Goal: Information Seeking & Learning: Learn about a topic

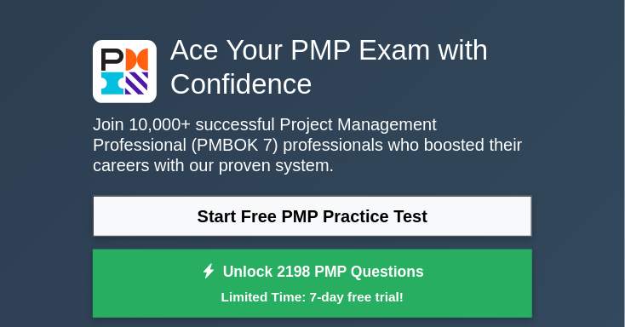
scroll to position [67, 0]
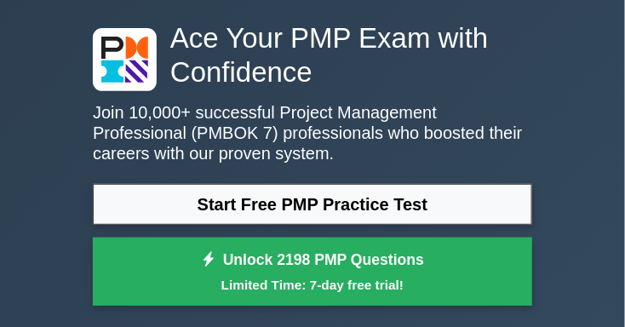
click at [450, 216] on link "Start Free PMP Practice Test" at bounding box center [312, 204] width 439 height 41
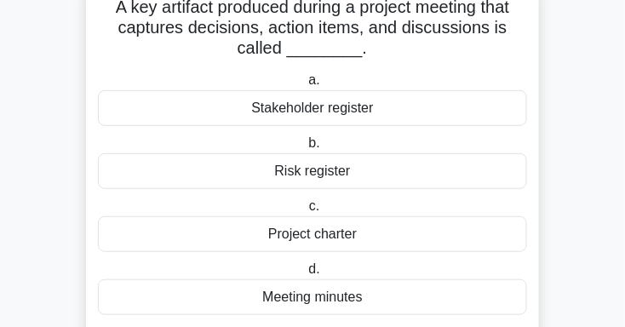
scroll to position [117, 0]
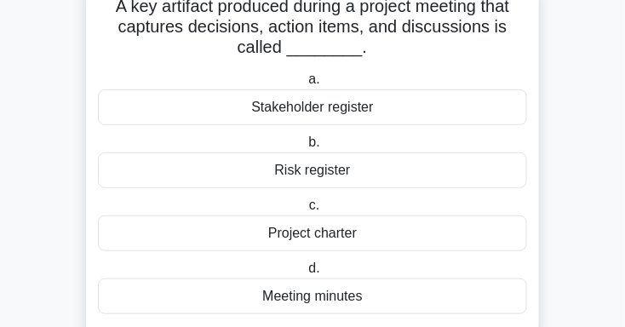
click at [398, 238] on div "Project charter" at bounding box center [312, 233] width 429 height 36
click at [306, 211] on input "c. Project charter" at bounding box center [306, 205] width 0 height 11
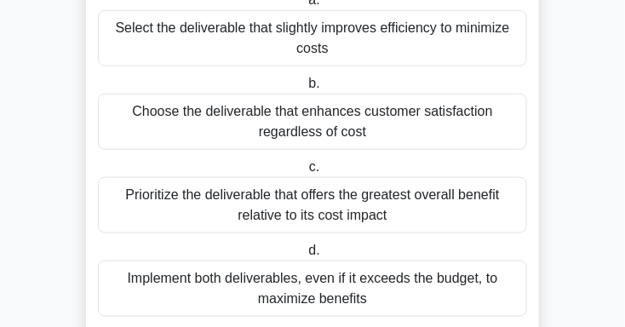
scroll to position [241, 0]
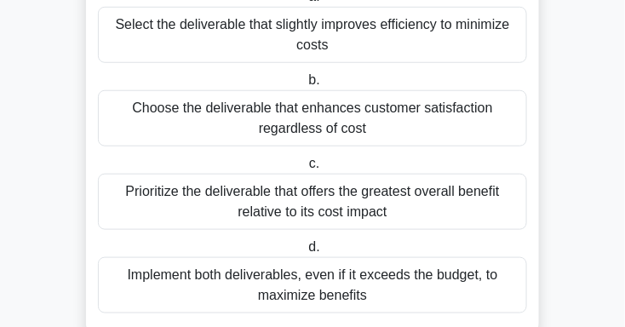
click at [484, 209] on div "Prioritize the deliverable that offers the greatest overall benefit relative to…" at bounding box center [312, 202] width 429 height 56
click at [306, 169] on input "c. Prioritize the deliverable that offers the greatest overall benefit relative…" at bounding box center [306, 163] width 0 height 11
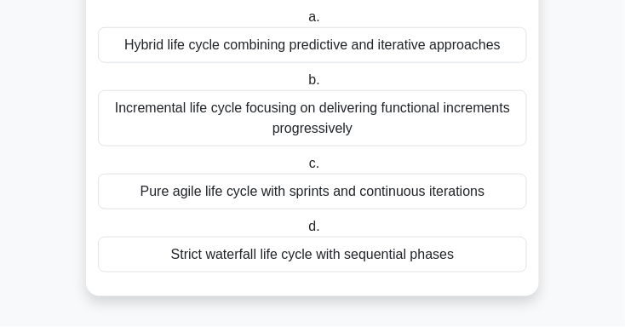
scroll to position [308, 0]
click at [490, 209] on div "Pure agile life cycle with sprints and continuous iterations" at bounding box center [312, 192] width 429 height 36
click at [306, 169] on input "c. Pure agile life cycle with sprints and continuous iterations" at bounding box center [306, 163] width 0 height 11
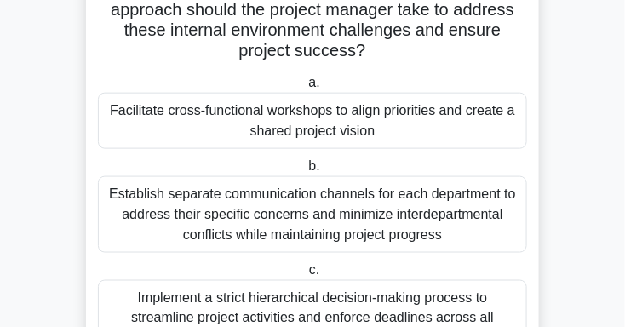
scroll to position [312, 0]
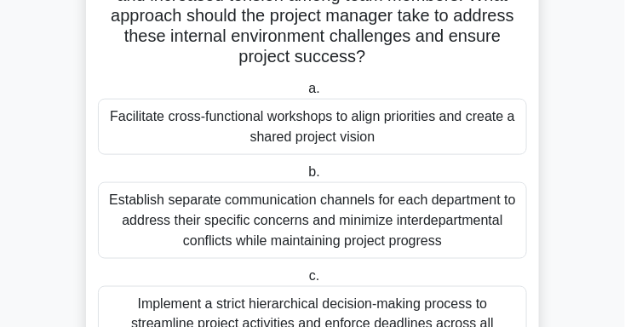
click at [480, 136] on div "Facilitate cross-functional workshops to align priorities and create a shared p…" at bounding box center [312, 127] width 429 height 56
click at [305, 95] on input "a. Facilitate cross-functional workshops to align priorities and create a share…" at bounding box center [305, 88] width 0 height 11
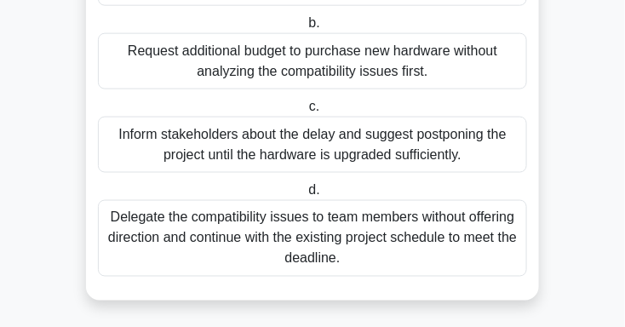
scroll to position [403, 0]
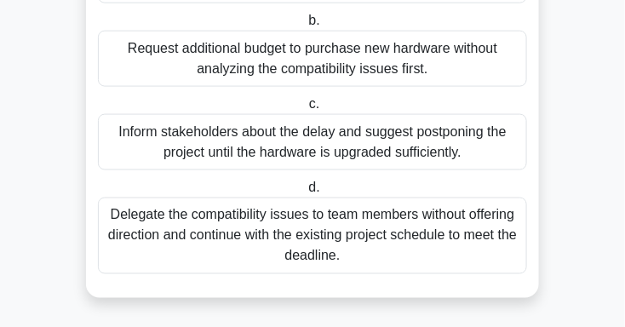
click at [480, 248] on div "Delegate the compatibility issues to team members without offering direction an…" at bounding box center [312, 236] width 429 height 77
click at [305, 193] on input "d. Delegate the compatibility issues to team members without offering direction…" at bounding box center [305, 187] width 0 height 11
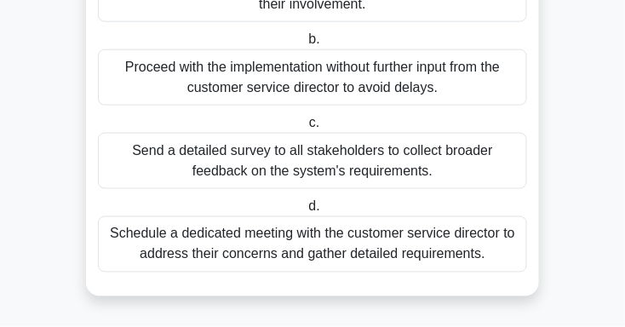
click at [148, 254] on div "Schedule a dedicated meeting with the customer service director to address thei…" at bounding box center [312, 244] width 429 height 56
click at [305, 212] on input "d. Schedule a dedicated meeting with the customer service director to address t…" at bounding box center [305, 206] width 0 height 11
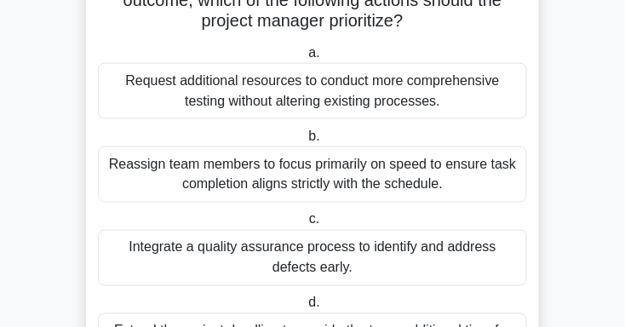
scroll to position [456, 0]
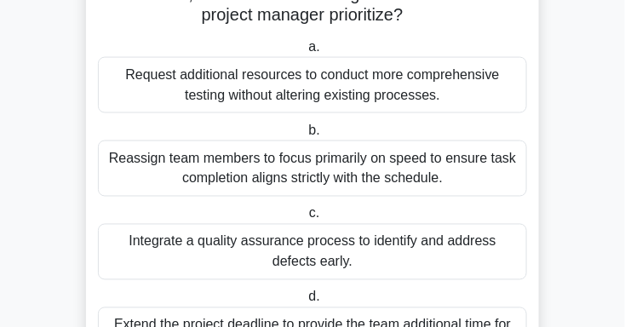
click at [144, 254] on div "Integrate a quality assurance process to identify and address defects early." at bounding box center [312, 252] width 429 height 56
click at [306, 220] on input "c. Integrate a quality assurance process to identify and address defects early." at bounding box center [306, 214] width 0 height 11
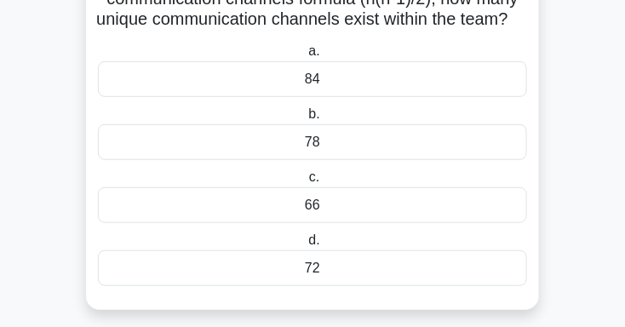
scroll to position [148, 0]
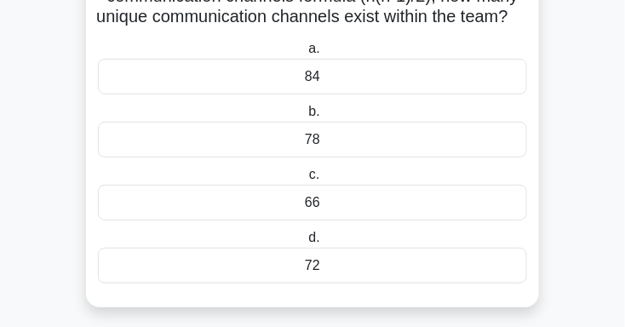
click at [349, 221] on div "66" at bounding box center [312, 203] width 429 height 36
click at [306, 180] on input "c. 66" at bounding box center [306, 174] width 0 height 11
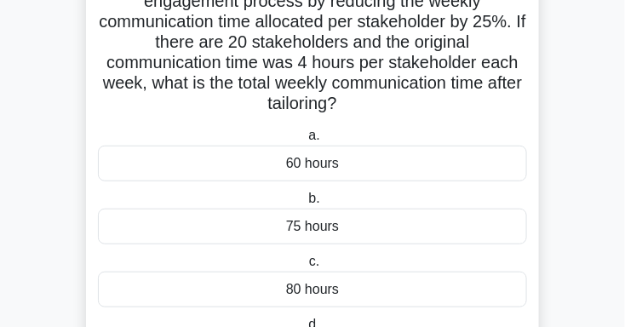
scroll to position [143, 0]
click at [362, 165] on div "60 hours" at bounding box center [312, 164] width 429 height 36
click at [305, 141] on input "a. 60 hours" at bounding box center [305, 135] width 0 height 11
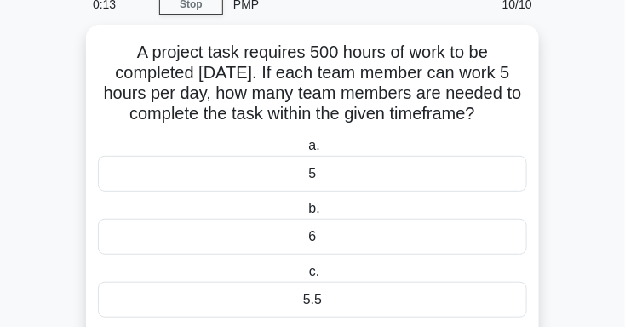
scroll to position [75, 0]
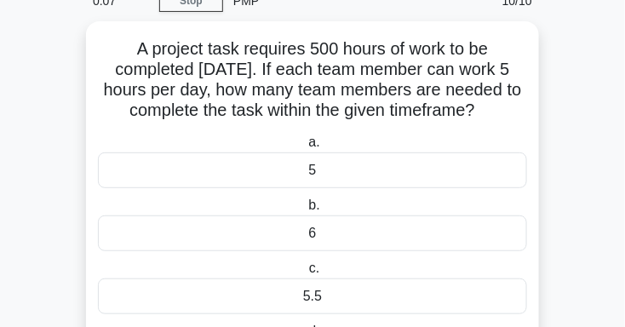
click at [106, 179] on div "5" at bounding box center [312, 170] width 429 height 36
click at [305, 148] on input "a. 5" at bounding box center [305, 142] width 0 height 11
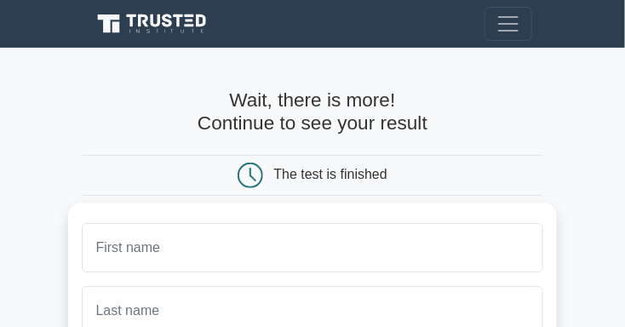
scroll to position [47, 0]
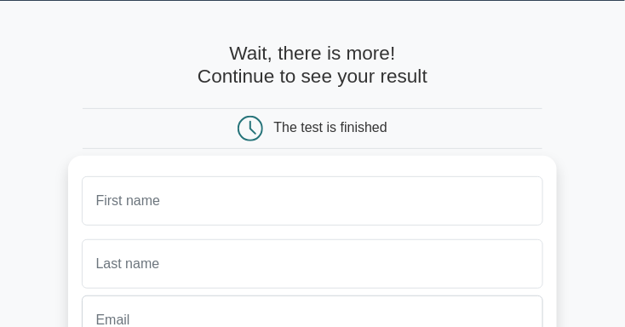
click at [239, 208] on input "text" at bounding box center [313, 200] width 462 height 49
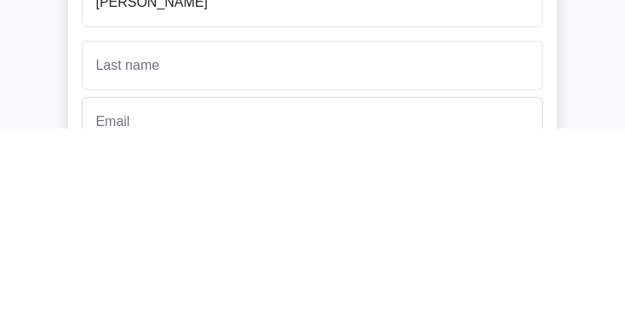
scroll to position [46, 0]
type input "[PERSON_NAME]"
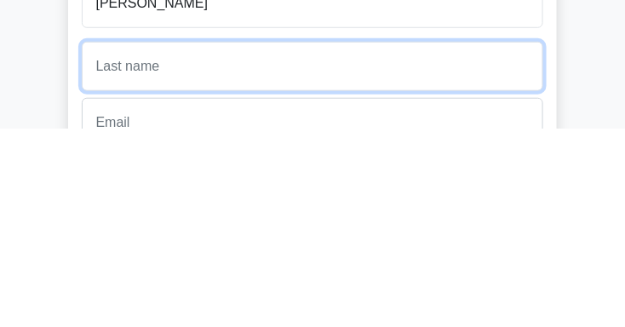
click at [199, 266] on input "text" at bounding box center [313, 264] width 462 height 49
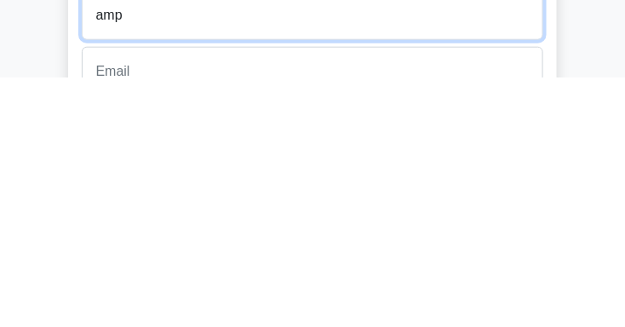
type input "ampo"
type input "[PERSON_NAME]"
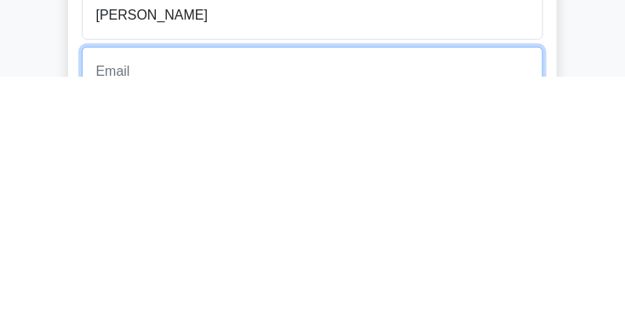
click at [226, 318] on input "email" at bounding box center [313, 321] width 462 height 49
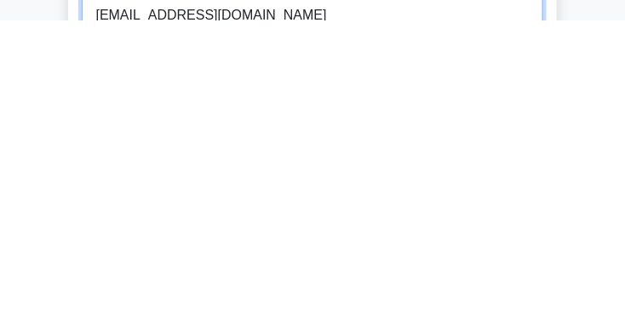
type input "[EMAIL_ADDRESS][DOMAIN_NAME]"
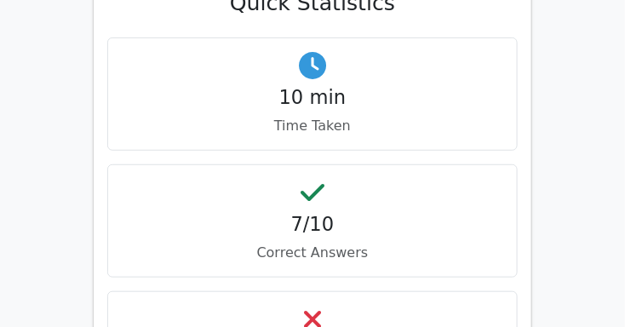
scroll to position [1349, 0]
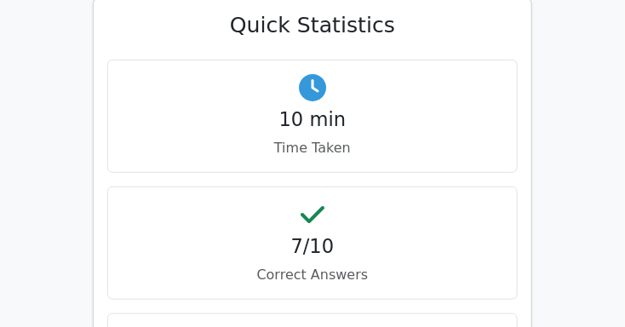
click at [153, 235] on h4 "7/10" at bounding box center [312, 246] width 381 height 23
click at [183, 235] on h4 "7/10" at bounding box center [312, 246] width 381 height 23
click at [370, 235] on h4 "7/10" at bounding box center [312, 246] width 381 height 23
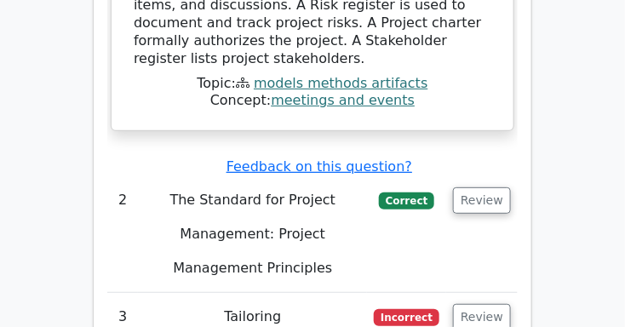
scroll to position [2527, 0]
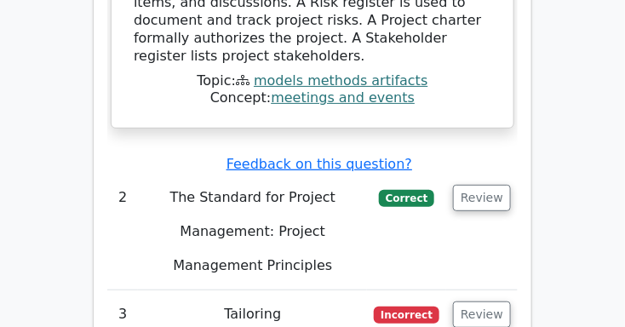
click at [490, 301] on button "Review" at bounding box center [482, 314] width 58 height 26
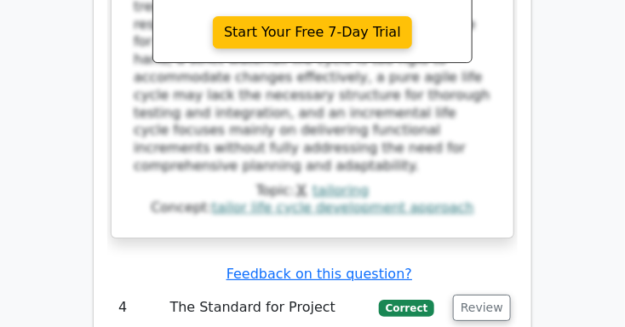
scroll to position [3570, 0]
click at [485, 295] on button "Review" at bounding box center [482, 308] width 58 height 26
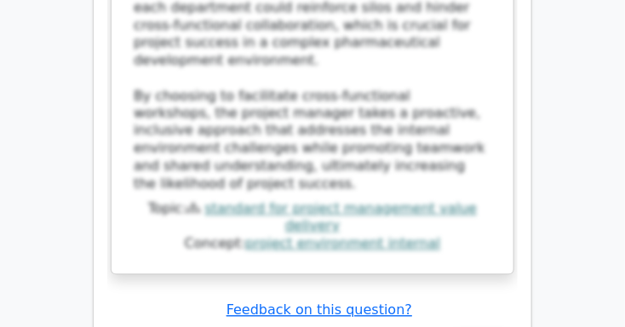
scroll to position [5488, 0]
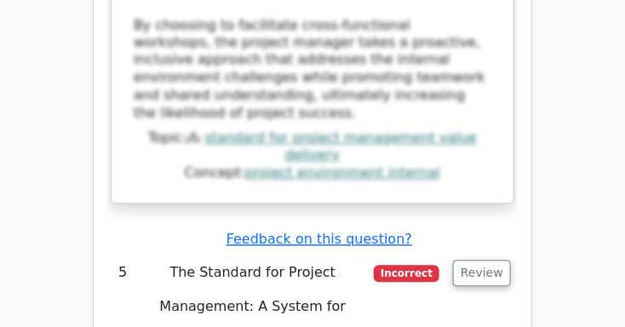
scroll to position [5549, 0]
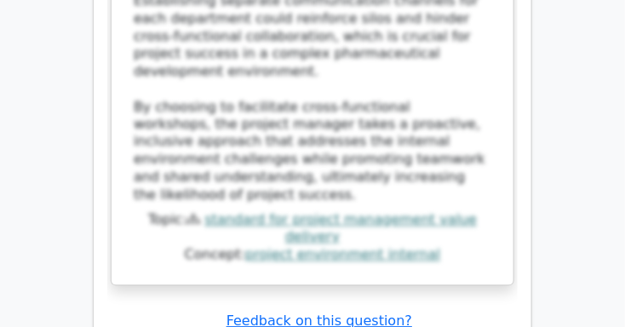
scroll to position [5471, 0]
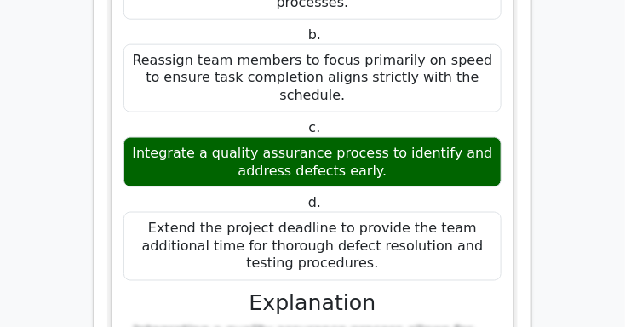
scroll to position [6586, 0]
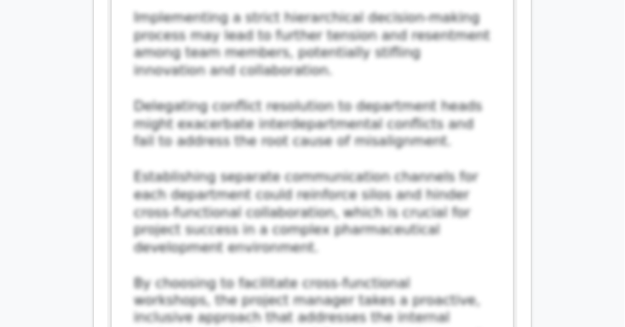
scroll to position [5294, 0]
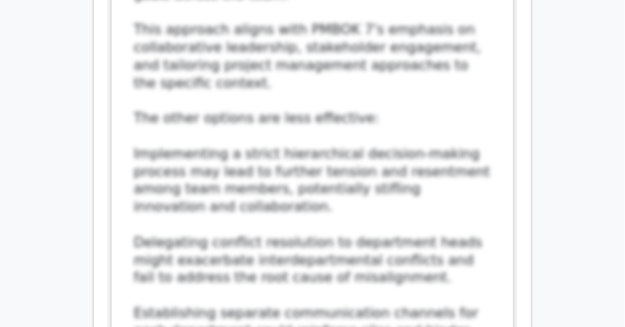
scroll to position [5171, 0]
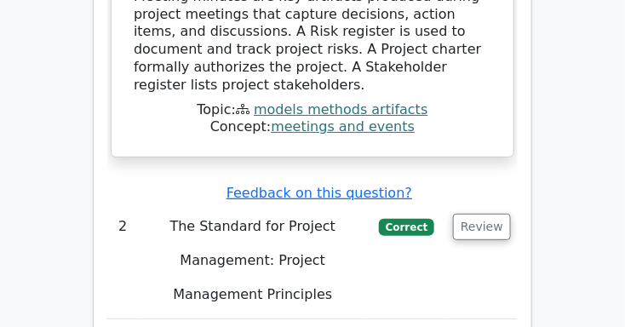
scroll to position [2490, 0]
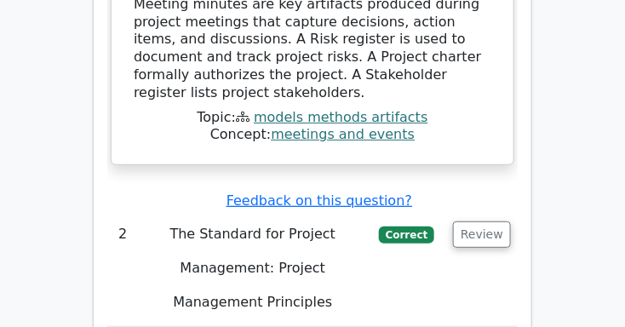
click at [490, 221] on button "Review" at bounding box center [482, 234] width 58 height 26
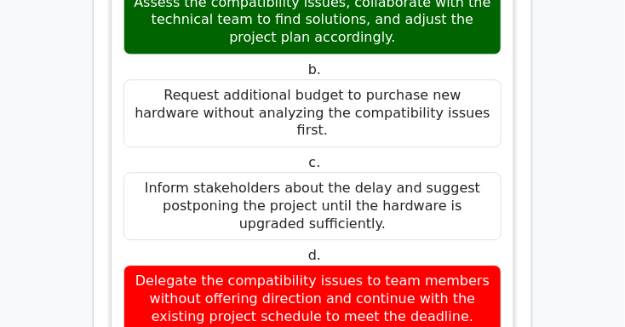
scroll to position [7041, 0]
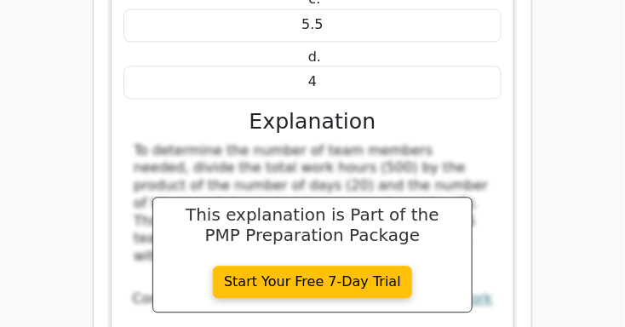
scroll to position [11868, 0]
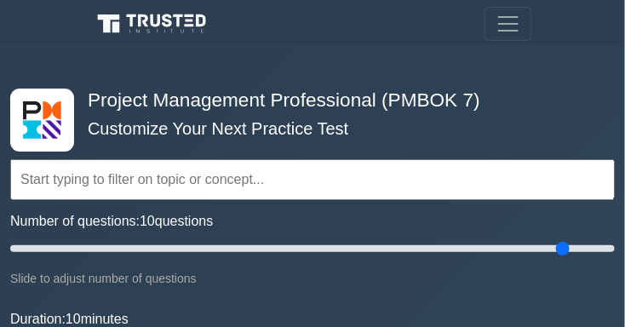
type input "185"
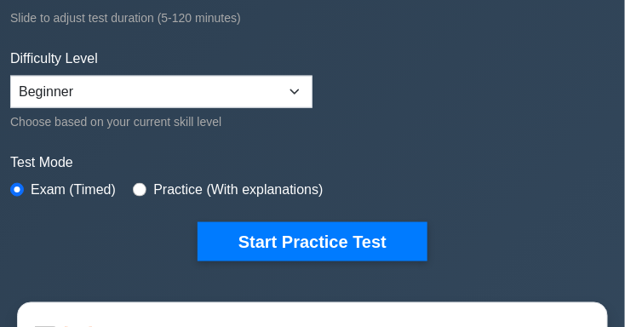
scroll to position [364, 0]
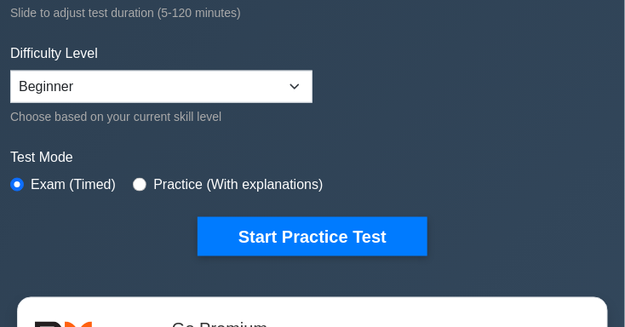
click at [393, 235] on button "Start Practice Test" at bounding box center [313, 236] width 230 height 39
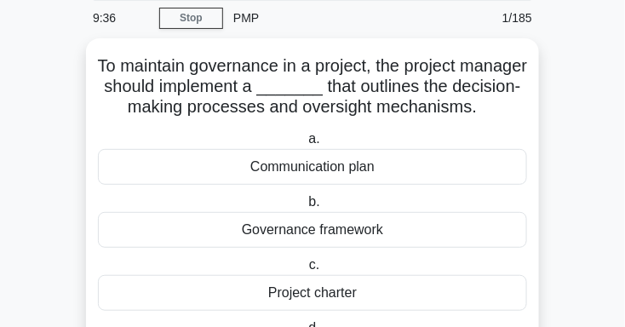
scroll to position [58, 0]
click at [465, 248] on div "Governance framework" at bounding box center [312, 230] width 429 height 36
click at [305, 208] on input "b. Governance framework" at bounding box center [305, 202] width 0 height 11
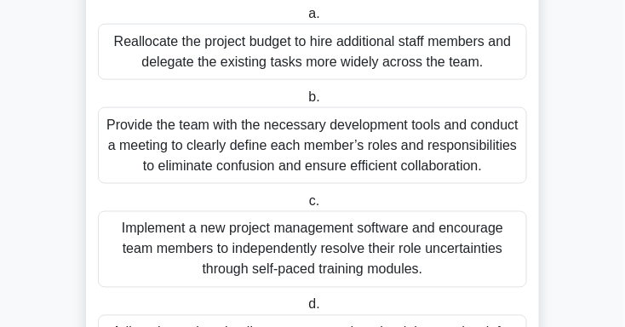
scroll to position [407, 0]
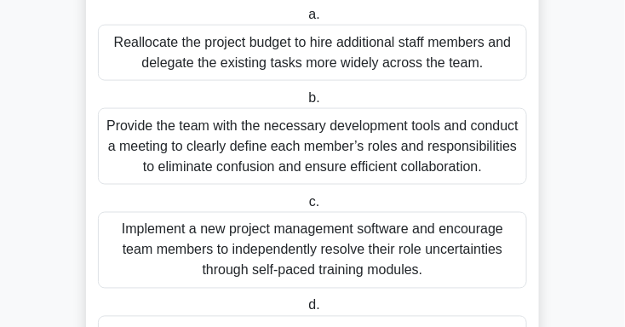
click at [484, 158] on div "Provide the team with the necessary development tools and conduct a meeting to …" at bounding box center [312, 146] width 429 height 77
click at [305, 104] on input "b. Provide the team with the necessary development tools and conduct a meeting …" at bounding box center [305, 98] width 0 height 11
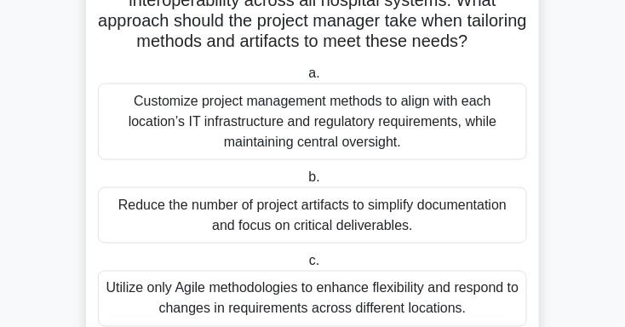
scroll to position [348, 0]
click at [490, 146] on div "Customize project management methods to align with each location’s IT infrastru…" at bounding box center [312, 121] width 429 height 77
click at [305, 79] on input "a. Customize project management methods to align with each location’s IT infras…" at bounding box center [305, 73] width 0 height 11
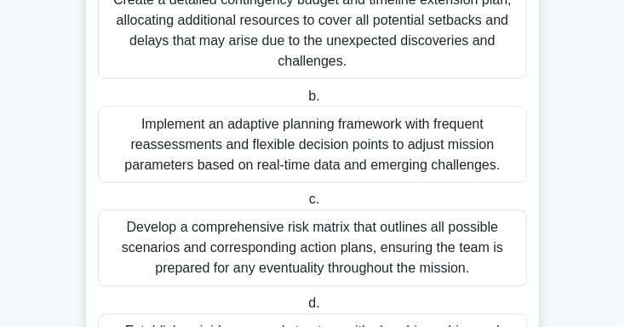
scroll to position [429, 0]
click at [462, 272] on div "Develop a comprehensive risk matrix that outlines all possible scenarios and co…" at bounding box center [312, 248] width 429 height 77
click at [306, 206] on input "c. Develop a comprehensive risk matrix that outlines all possible scenarios and…" at bounding box center [306, 200] width 0 height 11
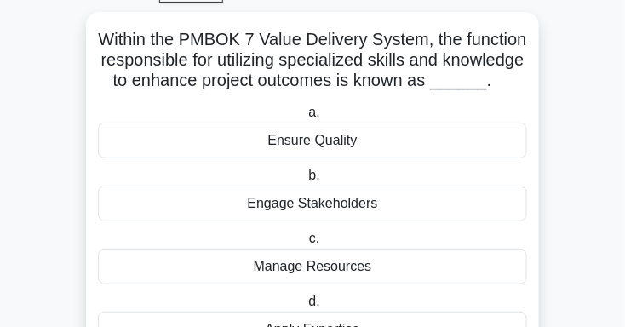
scroll to position [84, 0]
click at [489, 284] on div "Manage Resources" at bounding box center [312, 267] width 429 height 36
click at [306, 244] on input "c. Manage Resources" at bounding box center [306, 238] width 0 height 11
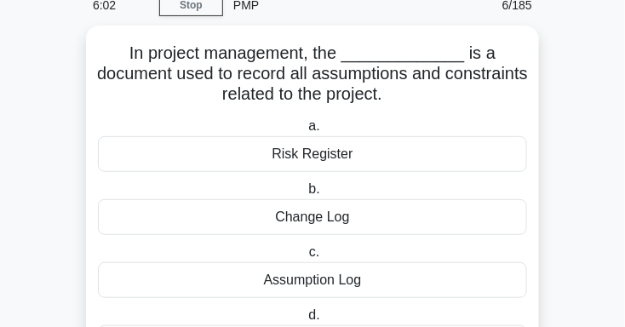
scroll to position [77, 0]
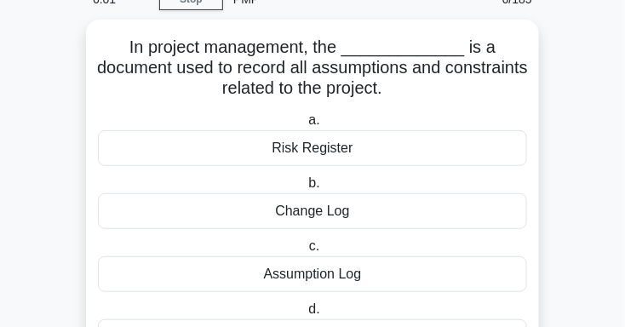
click at [476, 278] on div "Assumption Log" at bounding box center [312, 274] width 429 height 36
click at [306, 252] on input "c. Assumption Log" at bounding box center [306, 246] width 0 height 11
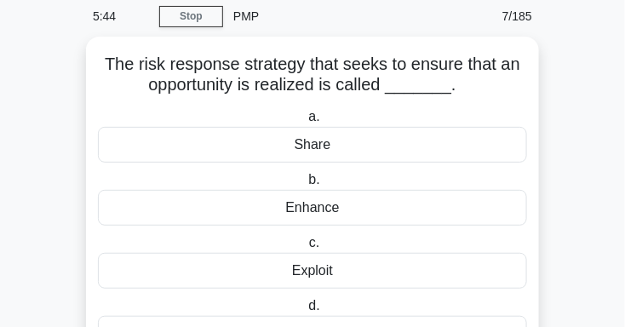
scroll to position [60, 0]
click at [487, 150] on div "Share" at bounding box center [312, 145] width 429 height 36
click at [305, 123] on input "a. Share" at bounding box center [305, 117] width 0 height 11
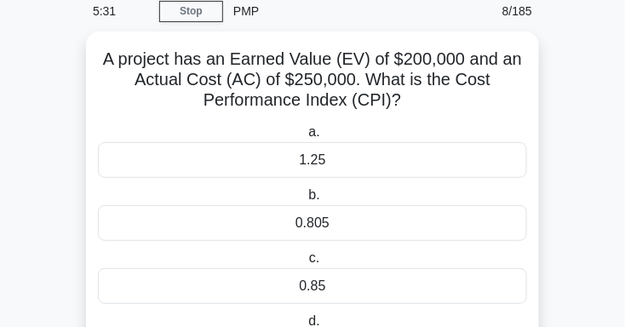
scroll to position [68, 0]
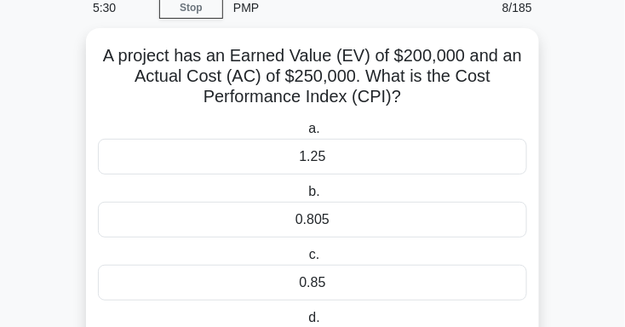
click at [459, 285] on div "0.85" at bounding box center [312, 283] width 429 height 36
click at [306, 261] on input "c. 0.85" at bounding box center [306, 254] width 0 height 11
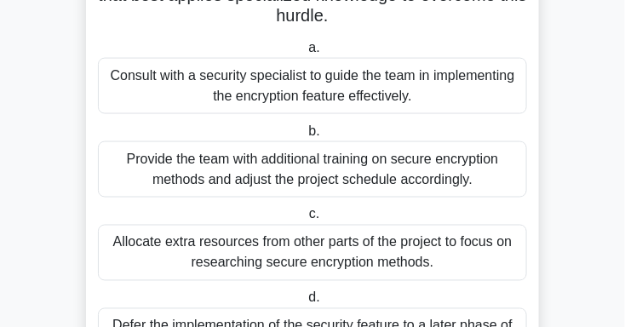
scroll to position [434, 0]
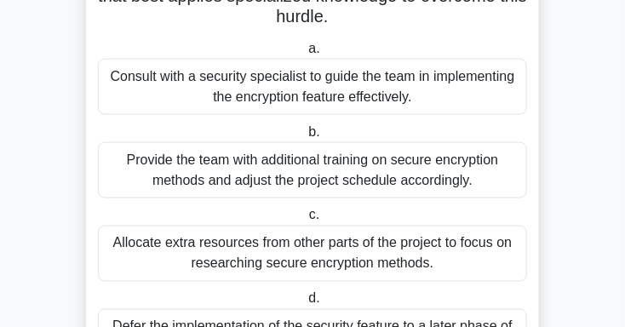
click at [495, 191] on div "Provide the team with additional training on secure encryption methods and adju…" at bounding box center [312, 170] width 429 height 56
click at [305, 138] on input "b. Provide the team with additional training on secure encryption methods and a…" at bounding box center [305, 132] width 0 height 11
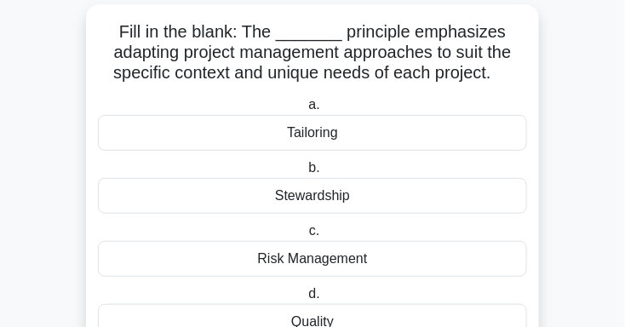
scroll to position [90, 0]
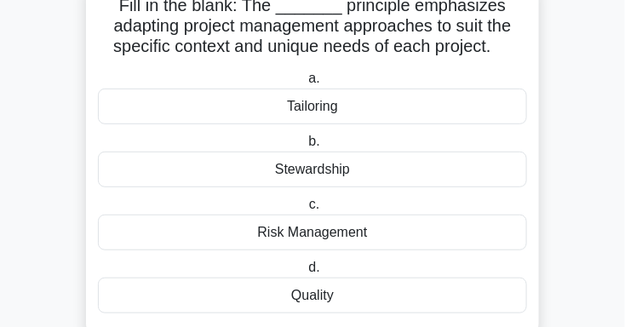
click at [431, 292] on div "Quality" at bounding box center [312, 296] width 429 height 36
click at [305, 273] on input "d. Quality" at bounding box center [305, 267] width 0 height 11
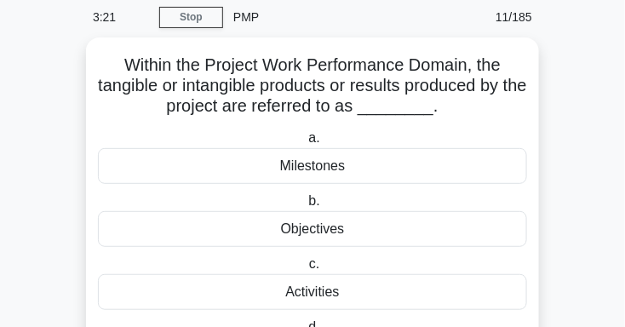
scroll to position [60, 0]
click at [461, 179] on div "Milestones" at bounding box center [312, 165] width 429 height 36
click at [305, 143] on input "a. Milestones" at bounding box center [305, 137] width 0 height 11
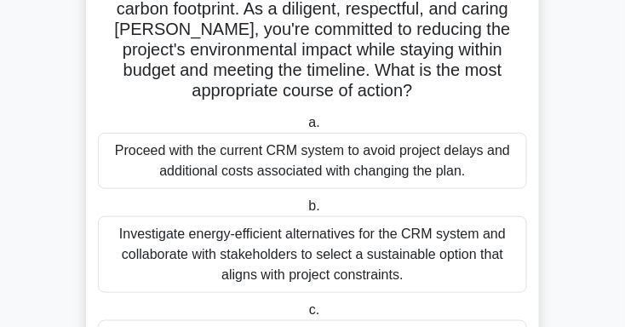
scroll to position [219, 0]
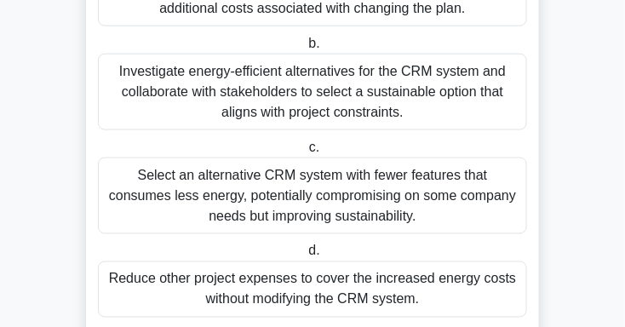
click at [508, 216] on div "Select an alternative CRM system with fewer features that consumes less energy,…" at bounding box center [312, 196] width 429 height 77
click at [306, 153] on input "c. Select an alternative CRM system with fewer features that consumes less ener…" at bounding box center [306, 147] width 0 height 11
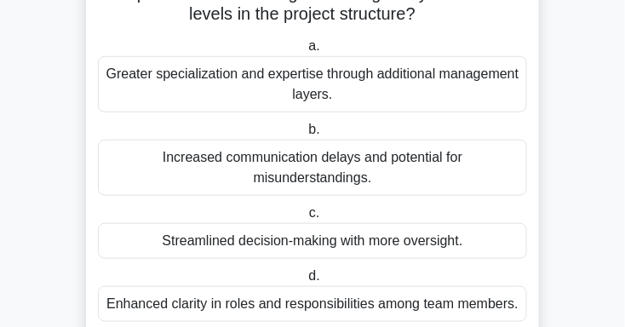
scroll to position [192, 0]
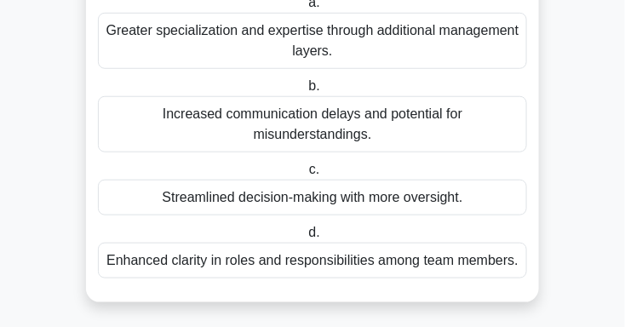
click at [414, 211] on div "Streamlined decision-making with more oversight." at bounding box center [312, 198] width 429 height 36
click at [306, 175] on input "c. Streamlined decision-making with more oversight." at bounding box center [306, 169] width 0 height 11
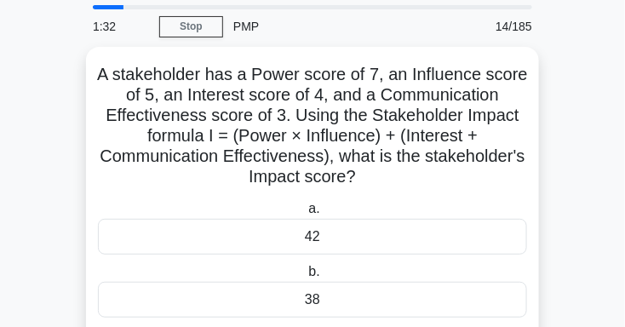
scroll to position [48, 0]
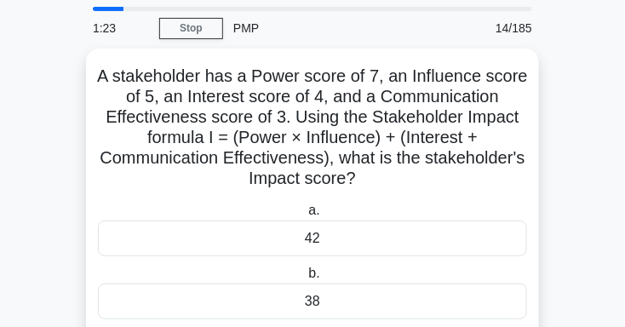
click at [361, 253] on div "42" at bounding box center [312, 239] width 429 height 36
click at [305, 216] on input "a. 42" at bounding box center [305, 210] width 0 height 11
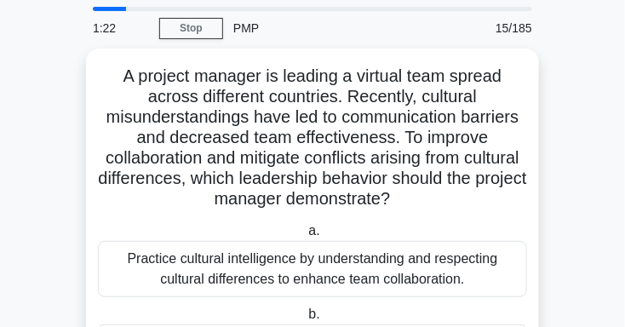
scroll to position [0, 0]
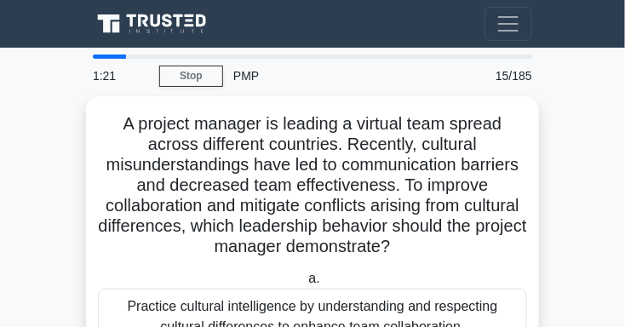
click at [192, 78] on link "Stop" at bounding box center [191, 76] width 64 height 21
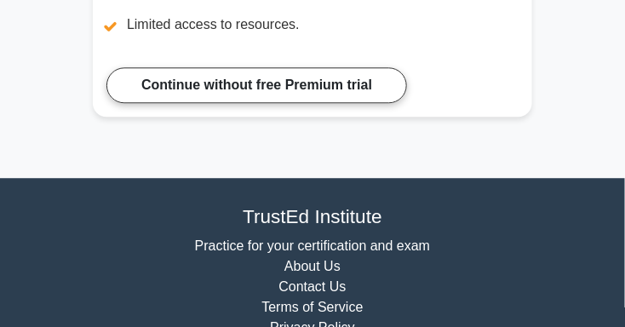
scroll to position [777, 0]
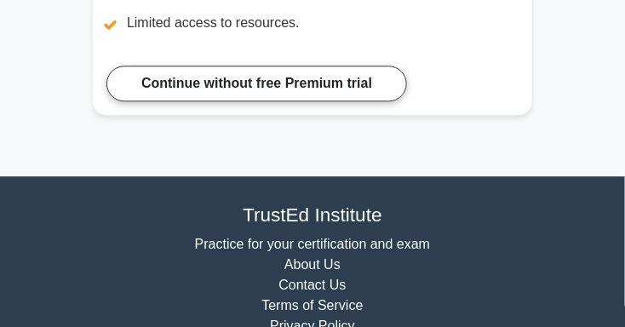
click at [345, 95] on link "Continue without free Premium trial" at bounding box center [256, 84] width 301 height 36
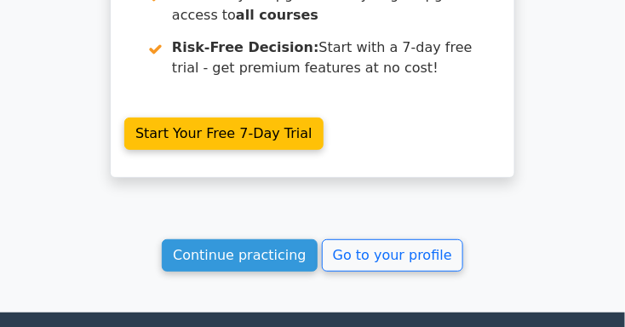
scroll to position [3747, 0]
click at [261, 239] on link "Continue practicing" at bounding box center [240, 255] width 156 height 32
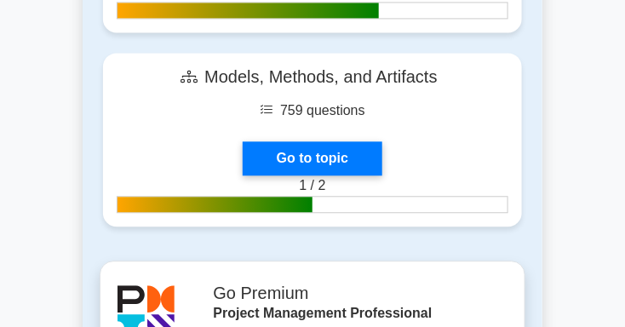
scroll to position [1947, 0]
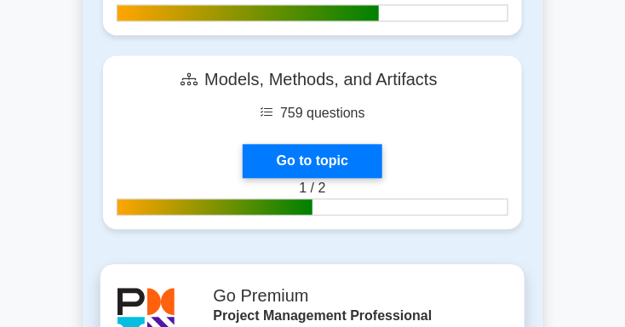
click at [356, 173] on link "Go to topic" at bounding box center [313, 161] width 140 height 34
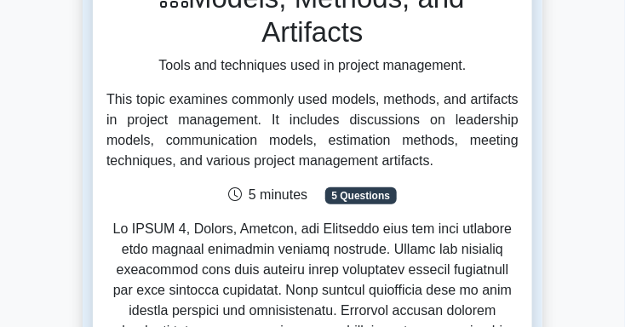
scroll to position [181, 0]
